Goal: Task Accomplishment & Management: Complete application form

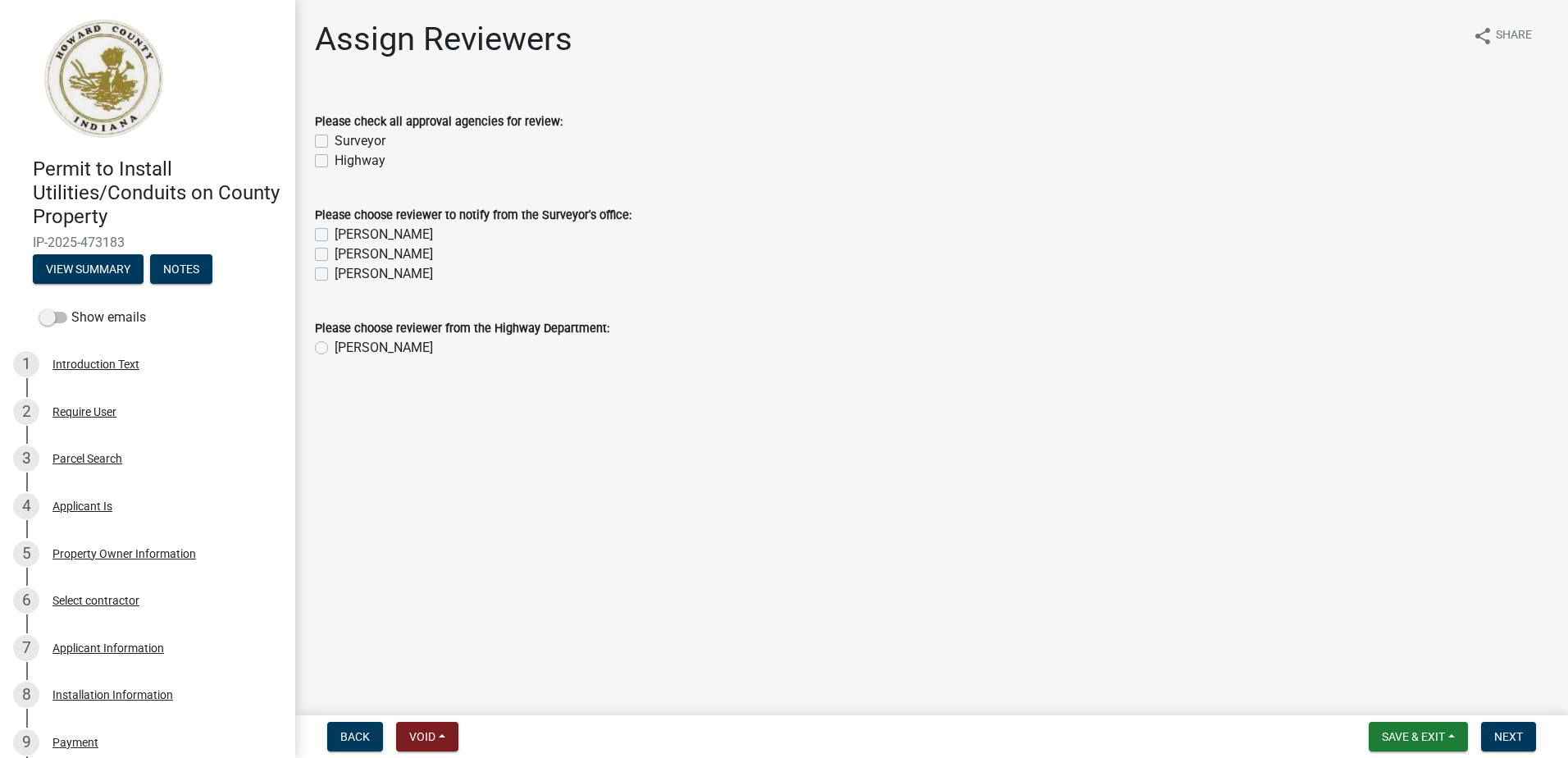
click at [334, 142] on label "Surveyor" at bounding box center [360, 141] width 51 height 20
click at [334, 142] on input "Surveyor" at bounding box center [339, 136] width 11 height 11
checkbox input "true"
drag, startPoint x: 317, startPoint y: 159, endPoint x: 323, endPoint y: 173, distance: 15.2
click at [334, 161] on label "Highway" at bounding box center [360, 161] width 51 height 20
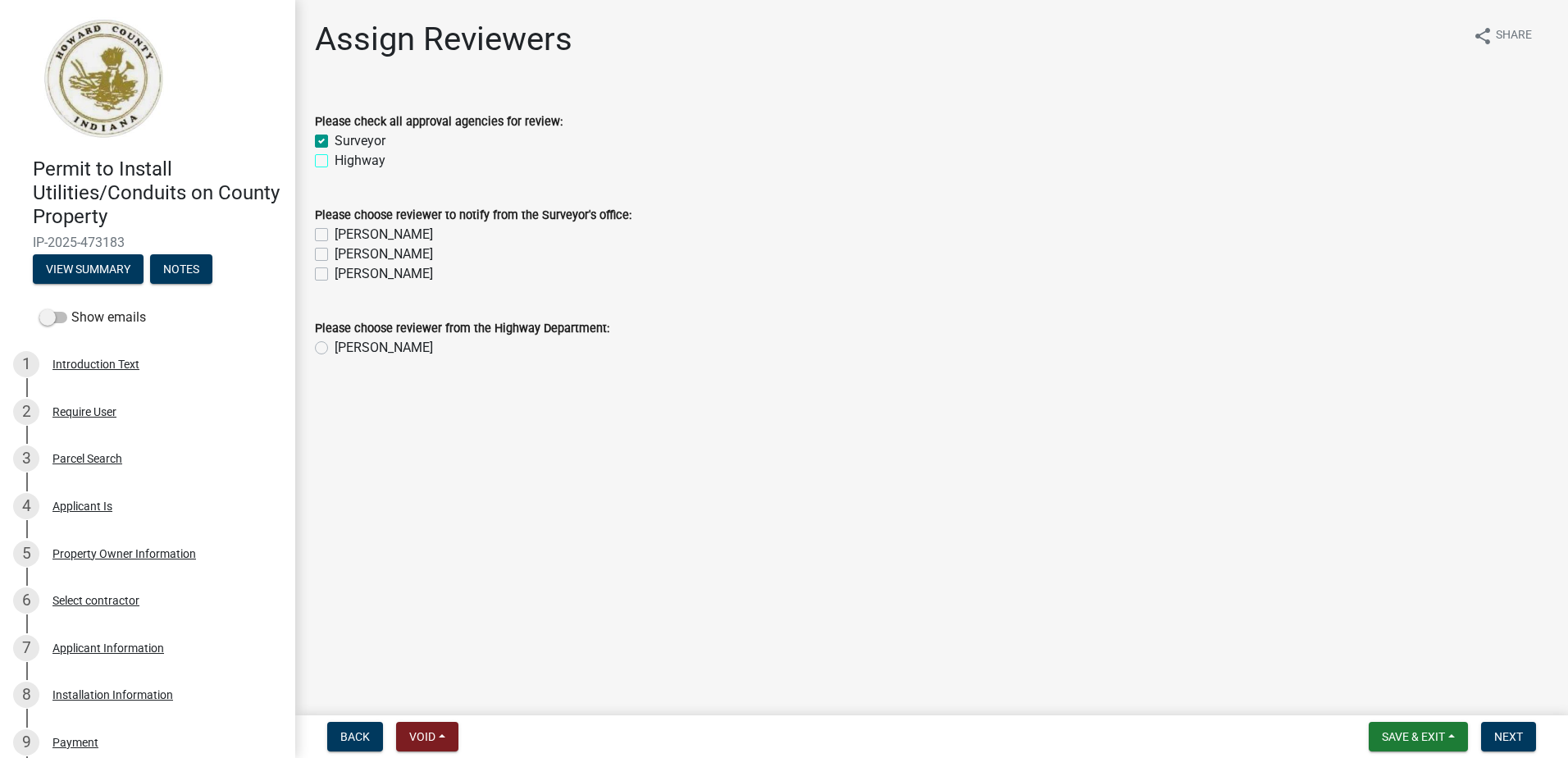
click at [334, 161] on input "Highway" at bounding box center [339, 156] width 11 height 11
checkbox input "true"
click at [334, 231] on label "[PERSON_NAME]" at bounding box center [383, 234] width 98 height 20
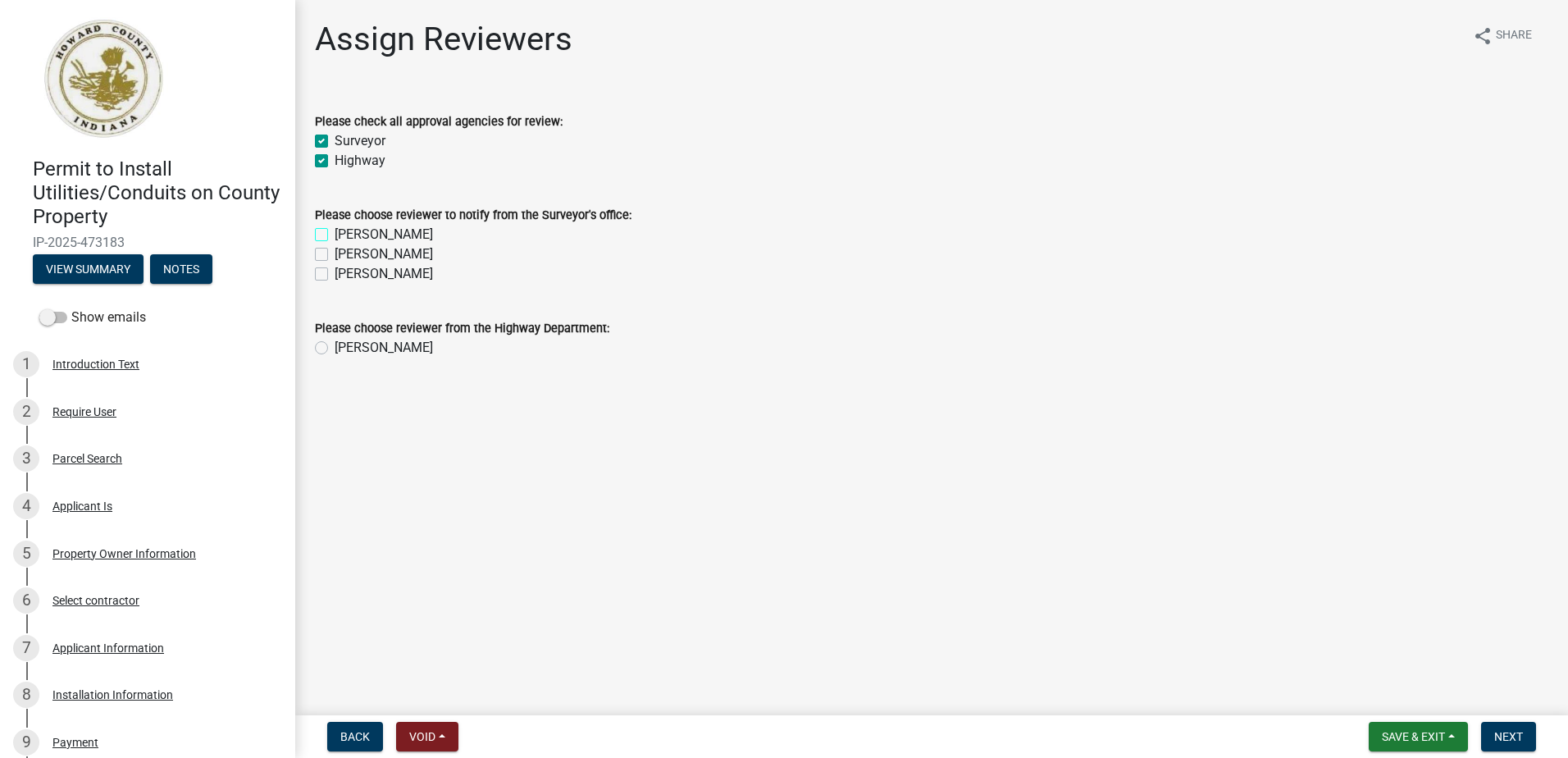
click at [334, 231] on input "[PERSON_NAME]" at bounding box center [339, 229] width 11 height 11
checkbox input "true"
checkbox input "false"
drag, startPoint x: 323, startPoint y: 255, endPoint x: 322, endPoint y: 272, distance: 17.0
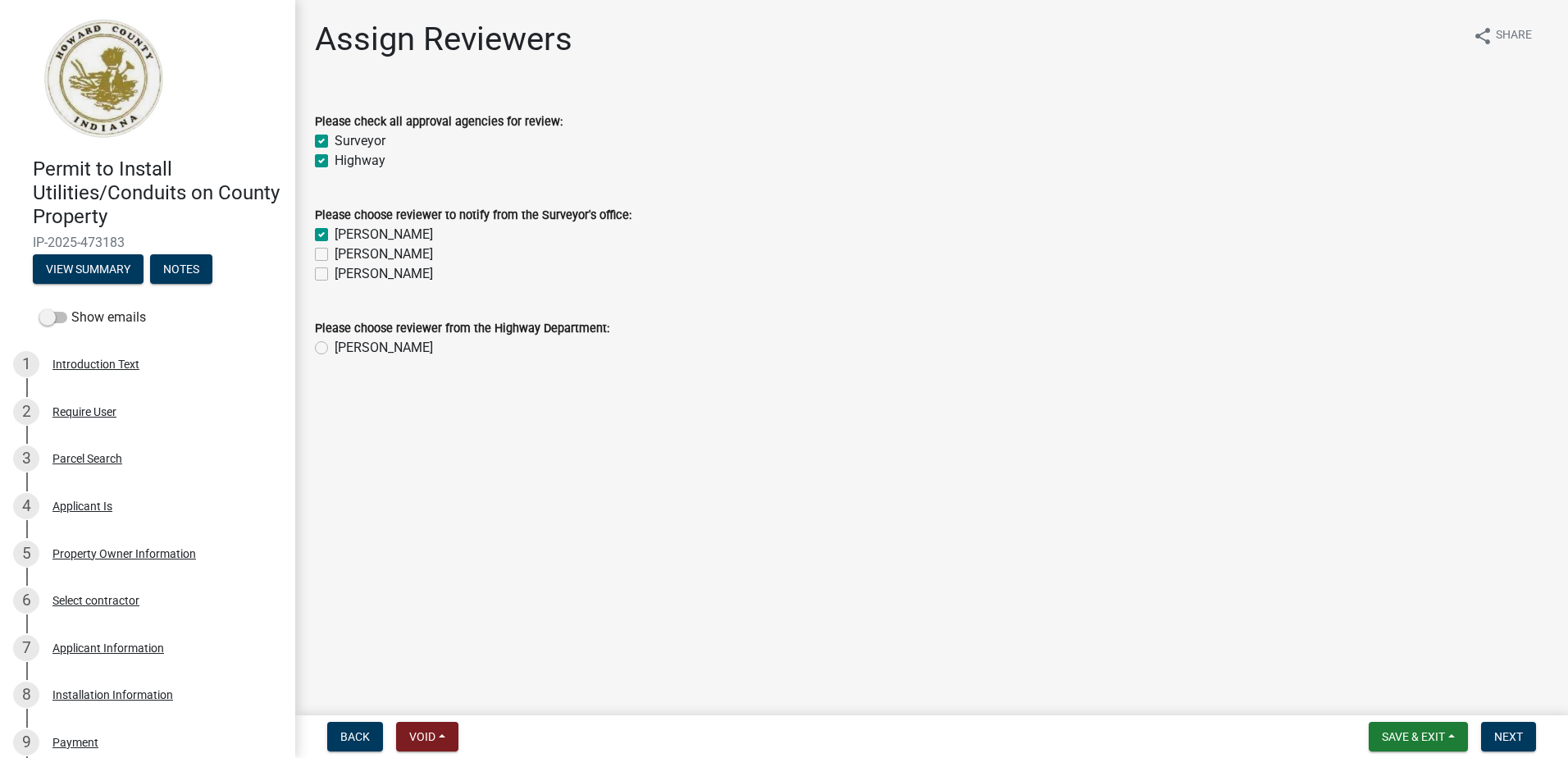
click at [334, 257] on label "[PERSON_NAME]" at bounding box center [383, 254] width 98 height 20
click at [334, 255] on input "[PERSON_NAME]" at bounding box center [339, 249] width 11 height 11
checkbox input "true"
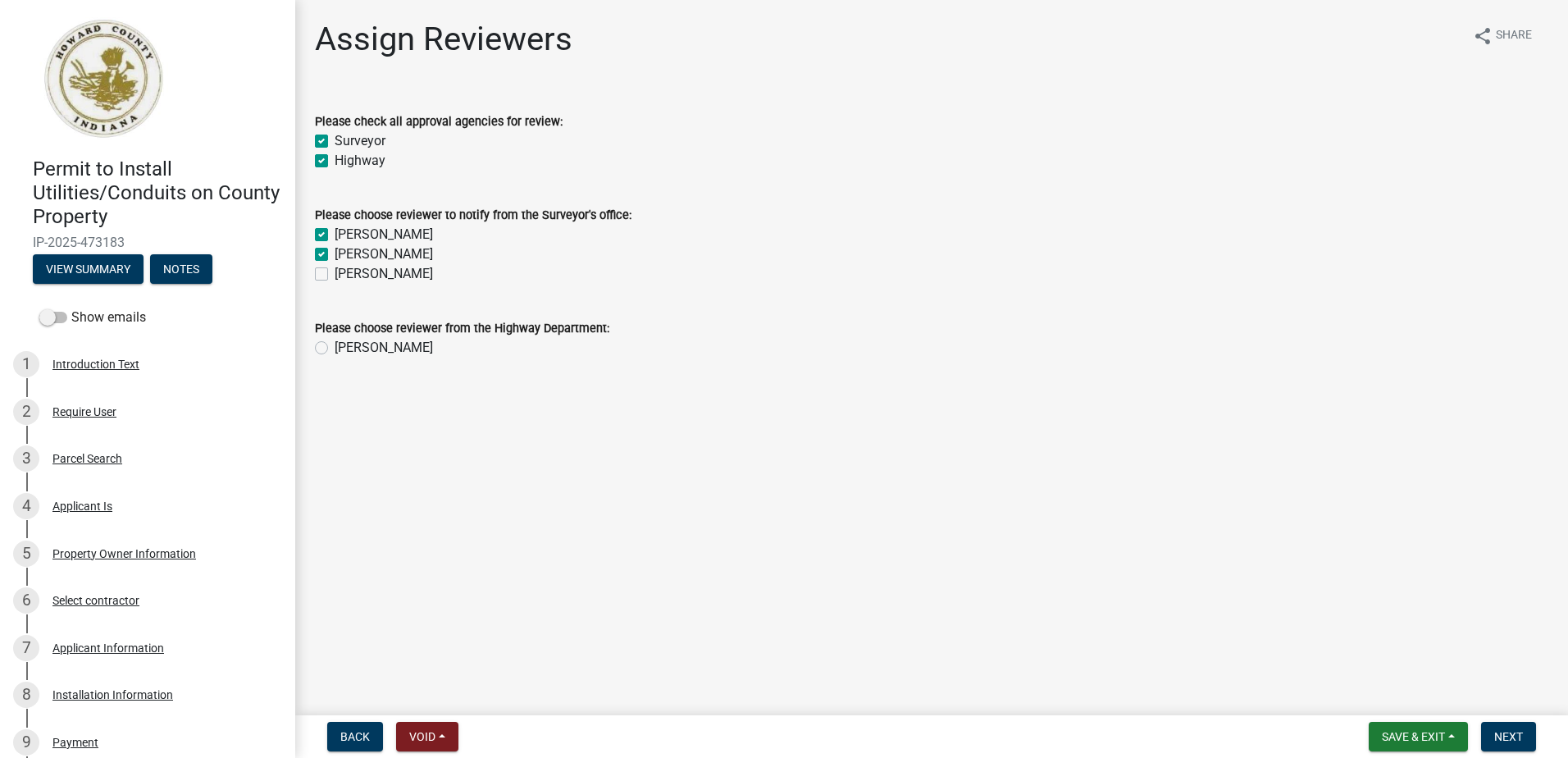
drag, startPoint x: 321, startPoint y: 278, endPoint x: 327, endPoint y: 303, distance: 25.7
click at [334, 278] on label "[PERSON_NAME]" at bounding box center [383, 274] width 98 height 20
click at [334, 275] on input "[PERSON_NAME]" at bounding box center [339, 269] width 11 height 11
checkbox input "true"
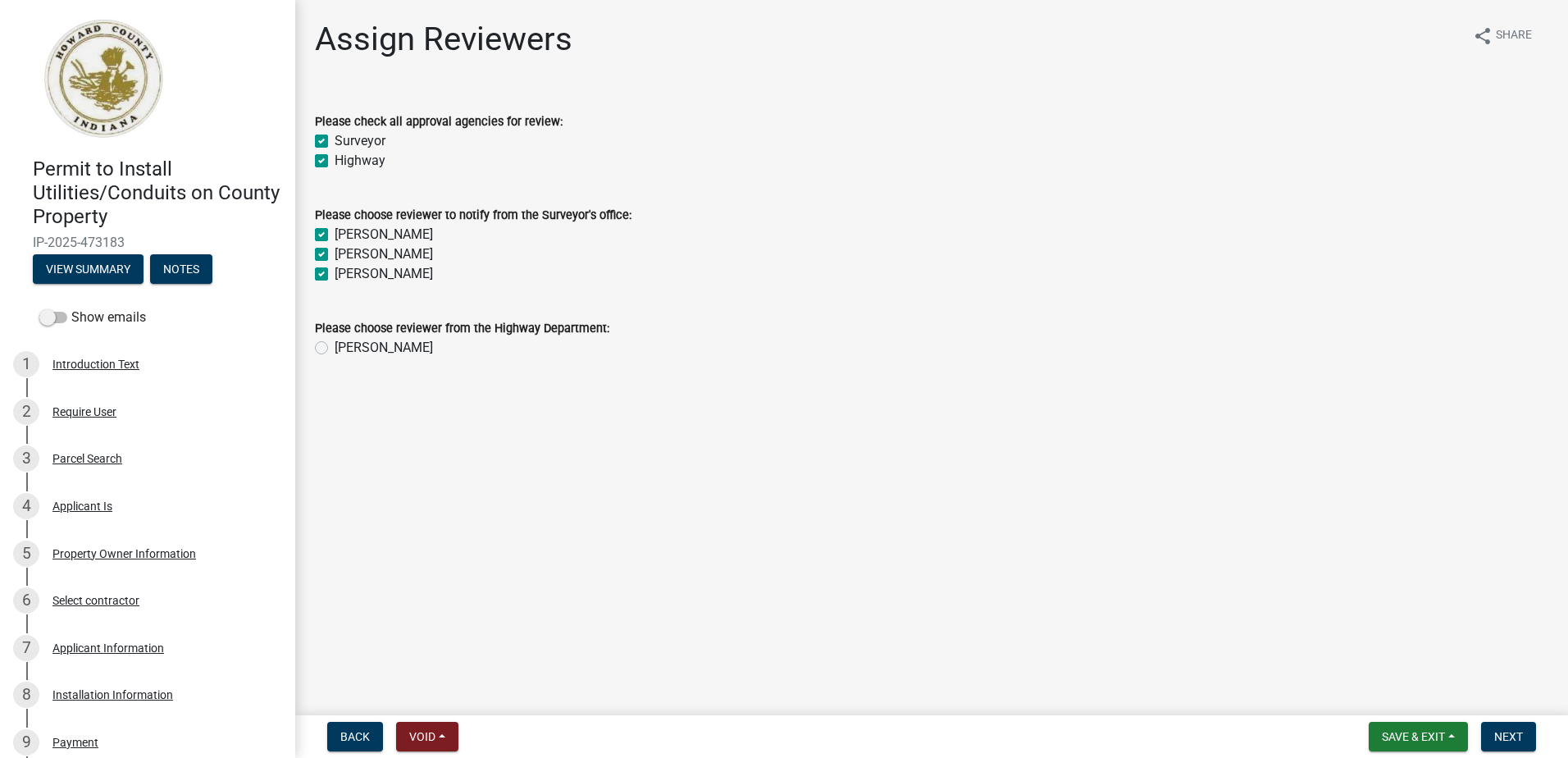
checkbox input "true"
click at [334, 348] on label "[PERSON_NAME]" at bounding box center [383, 348] width 98 height 20
click at [334, 348] on input "[PERSON_NAME]" at bounding box center [339, 343] width 11 height 11
radio input "true"
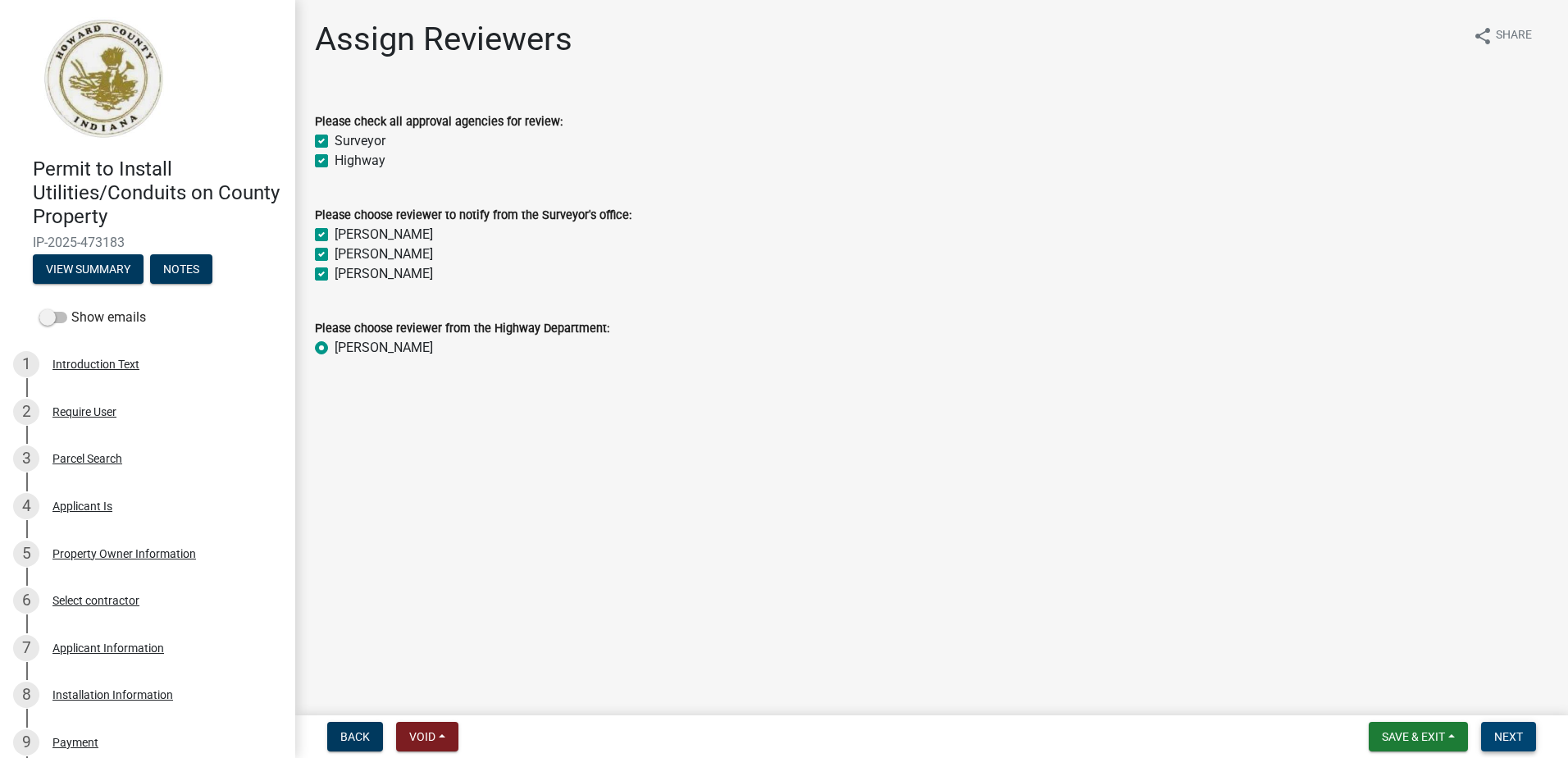
click at [1521, 743] on span "Next" at bounding box center [1508, 735] width 28 height 13
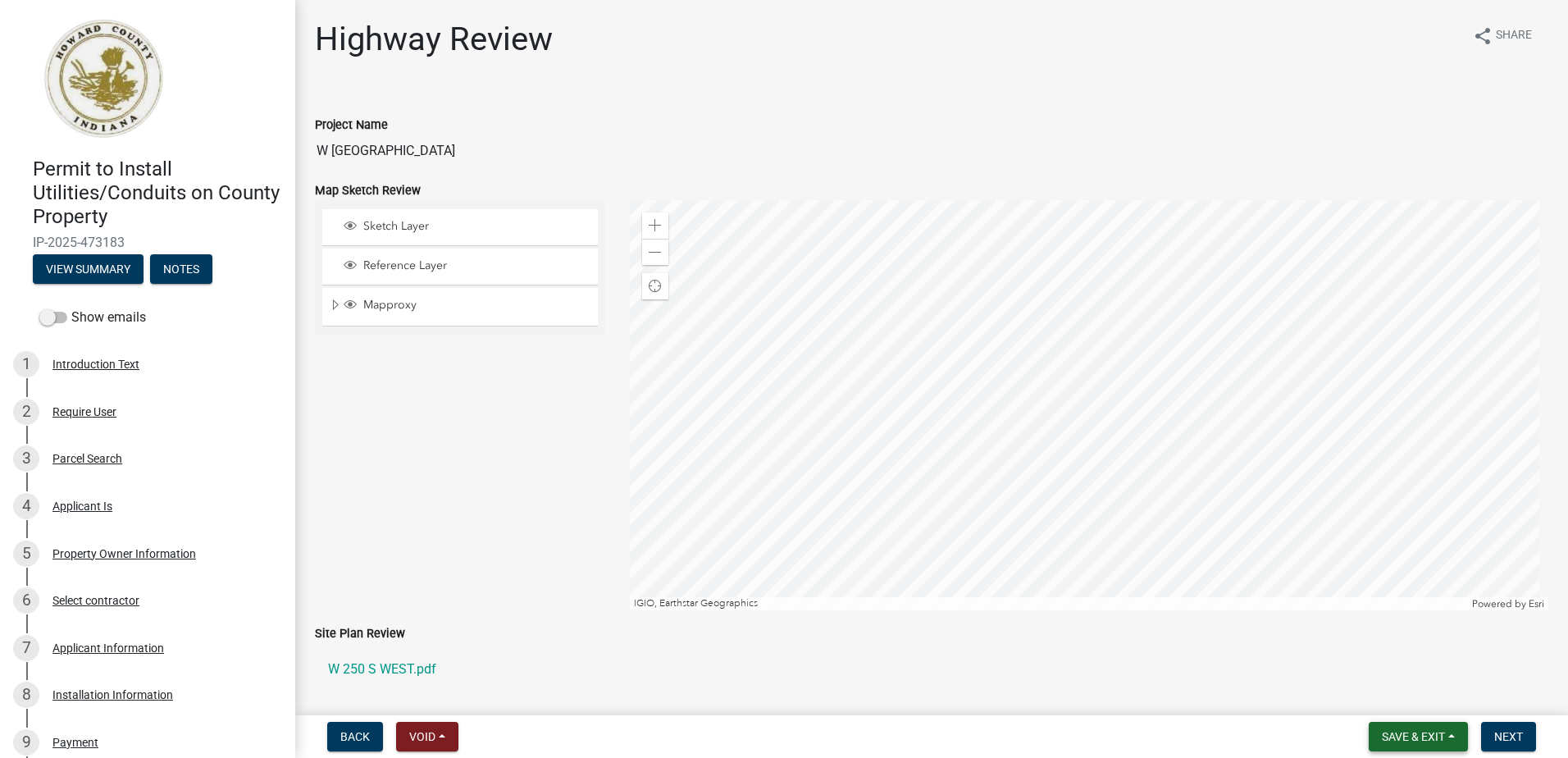
click at [1406, 748] on button "Save & Exit" at bounding box center [1418, 736] width 99 height 29
click at [1387, 693] on button "Save & Exit" at bounding box center [1402, 694] width 131 height 39
